Goal: Task Accomplishment & Management: Manage account settings

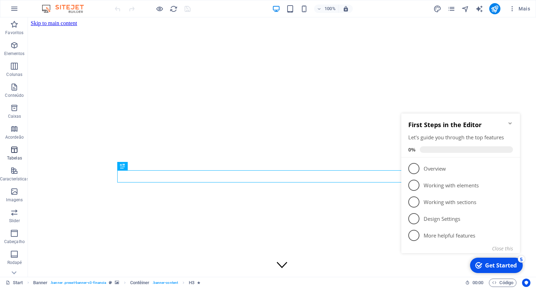
click at [13, 157] on p "Tabelas" at bounding box center [14, 158] width 15 height 6
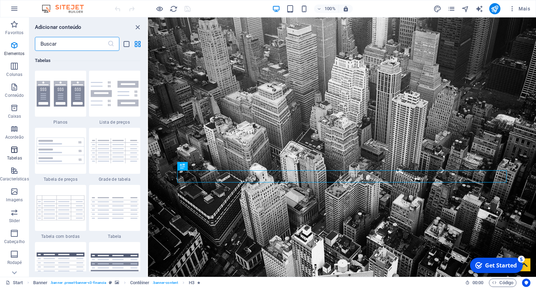
scroll to position [2433, 0]
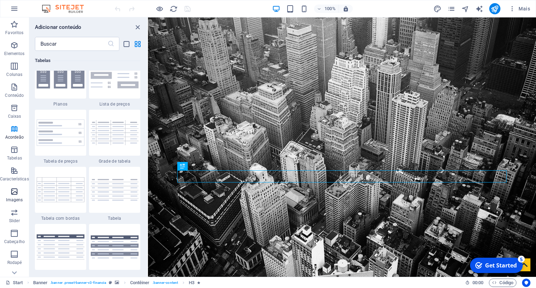
click at [16, 201] on p "Imagens" at bounding box center [14, 200] width 17 height 6
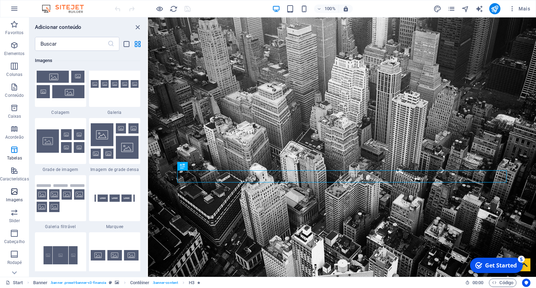
scroll to position [3602, 0]
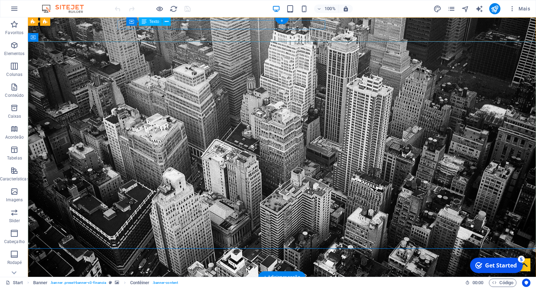
click at [265, 286] on div "Av. [PERSON_NAME][STREET_ADDRESS]" at bounding box center [279, 290] width 324 height 9
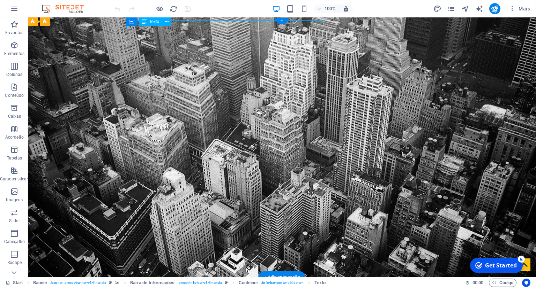
click at [265, 286] on div "Av. [PERSON_NAME][STREET_ADDRESS]" at bounding box center [279, 290] width 324 height 9
